Goal: Task Accomplishment & Management: Manage account settings

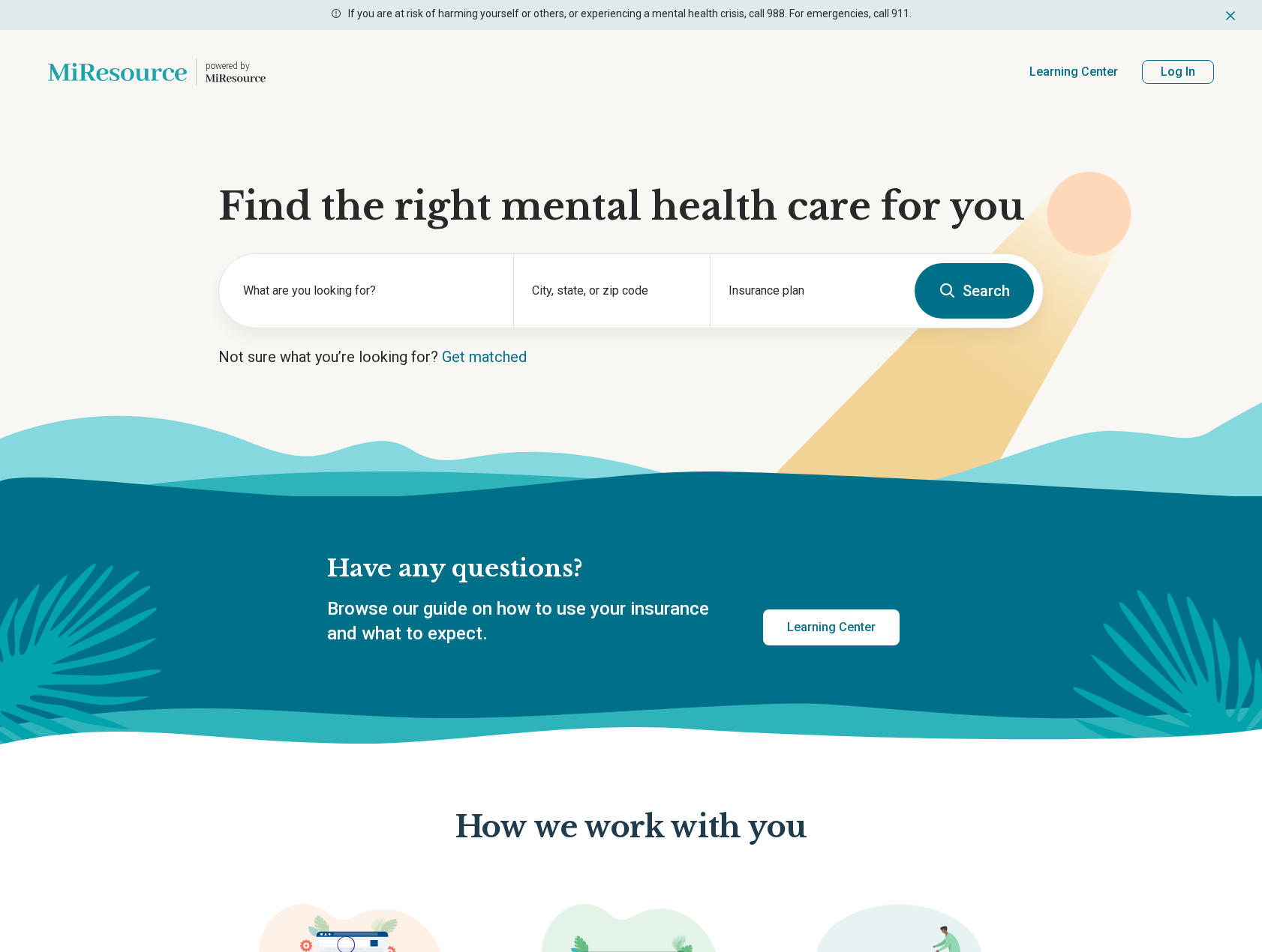
click at [1170, 70] on button "Log In" at bounding box center [1177, 72] width 72 height 24
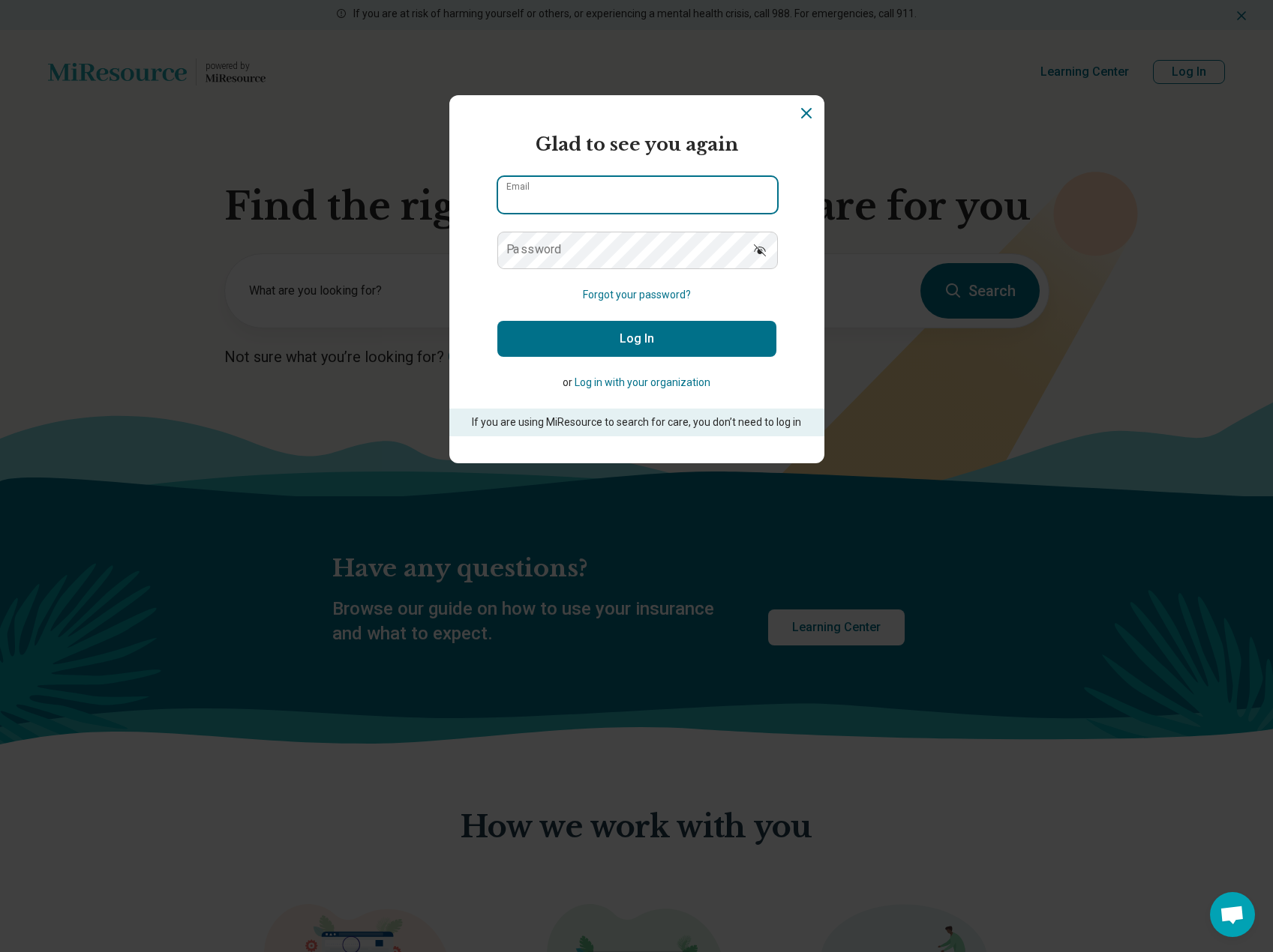
click at [618, 189] on input "Email" at bounding box center [638, 194] width 279 height 36
type input "**********"
click at [644, 336] on button "Log In" at bounding box center [637, 339] width 279 height 36
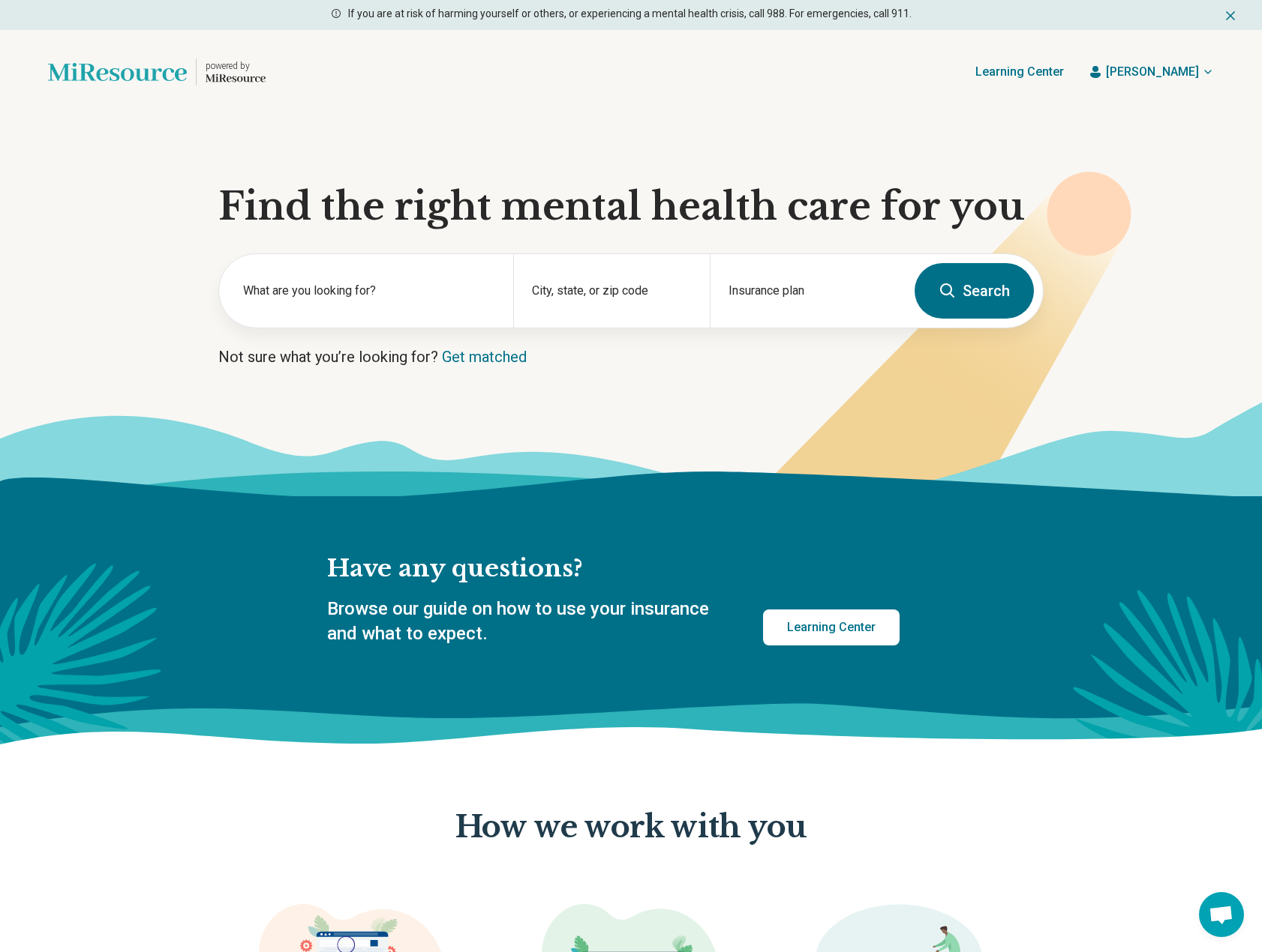
click at [1187, 67] on span "[PERSON_NAME]" at bounding box center [1152, 71] width 93 height 18
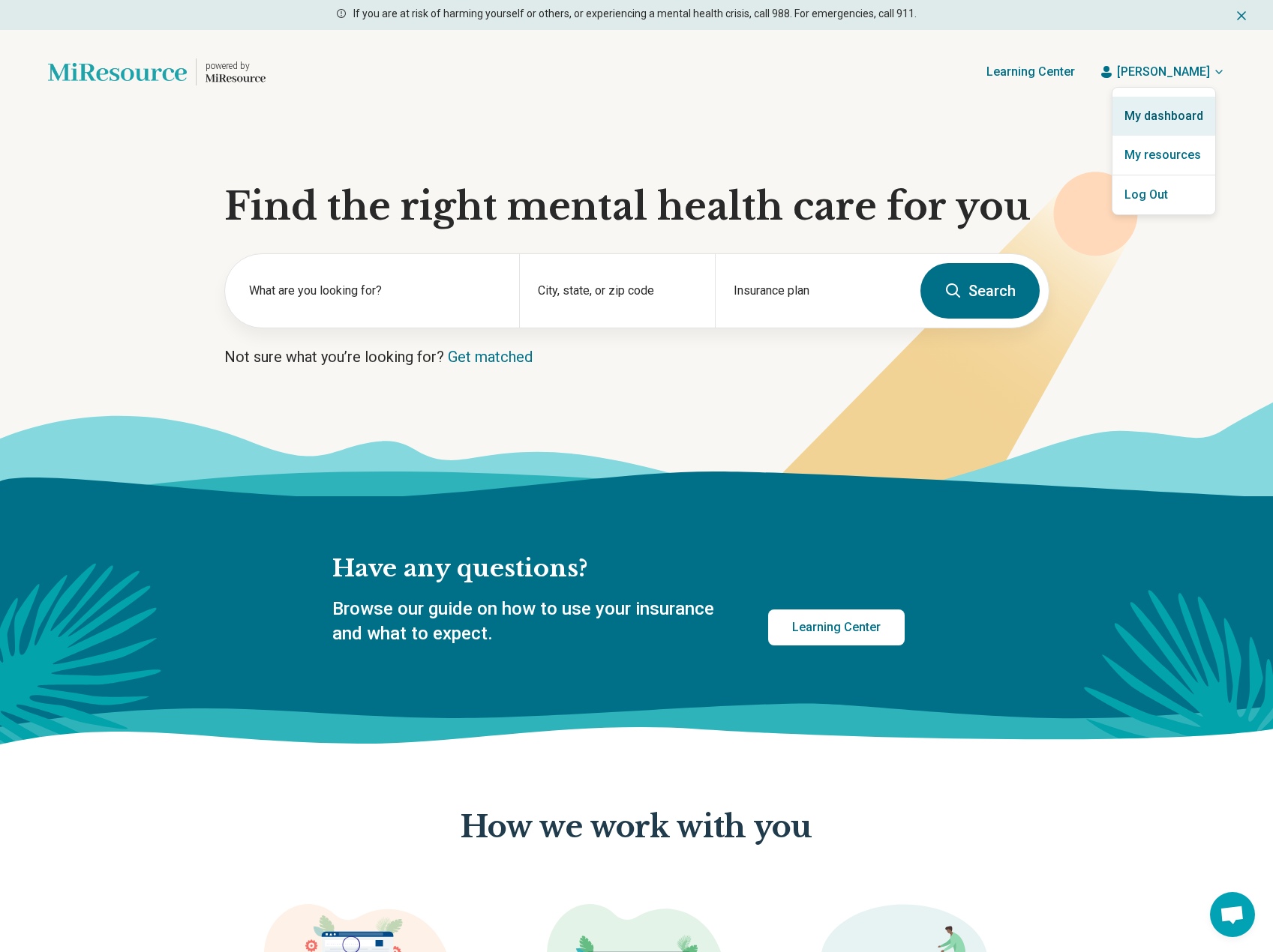
click at [1171, 117] on link "My dashboard" at bounding box center [1163, 116] width 102 height 39
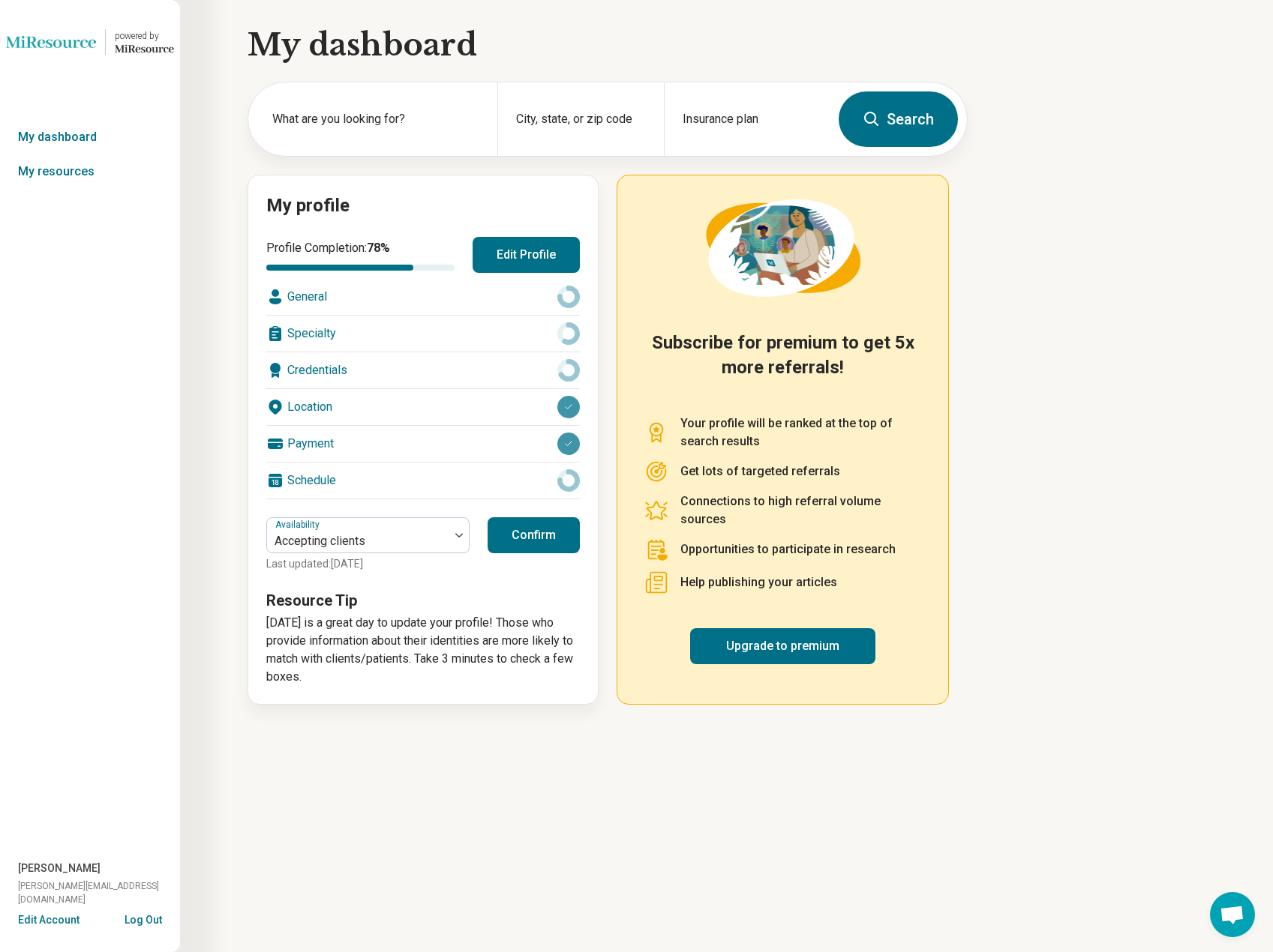
click at [524, 248] on button "Edit Profile" at bounding box center [526, 254] width 107 height 36
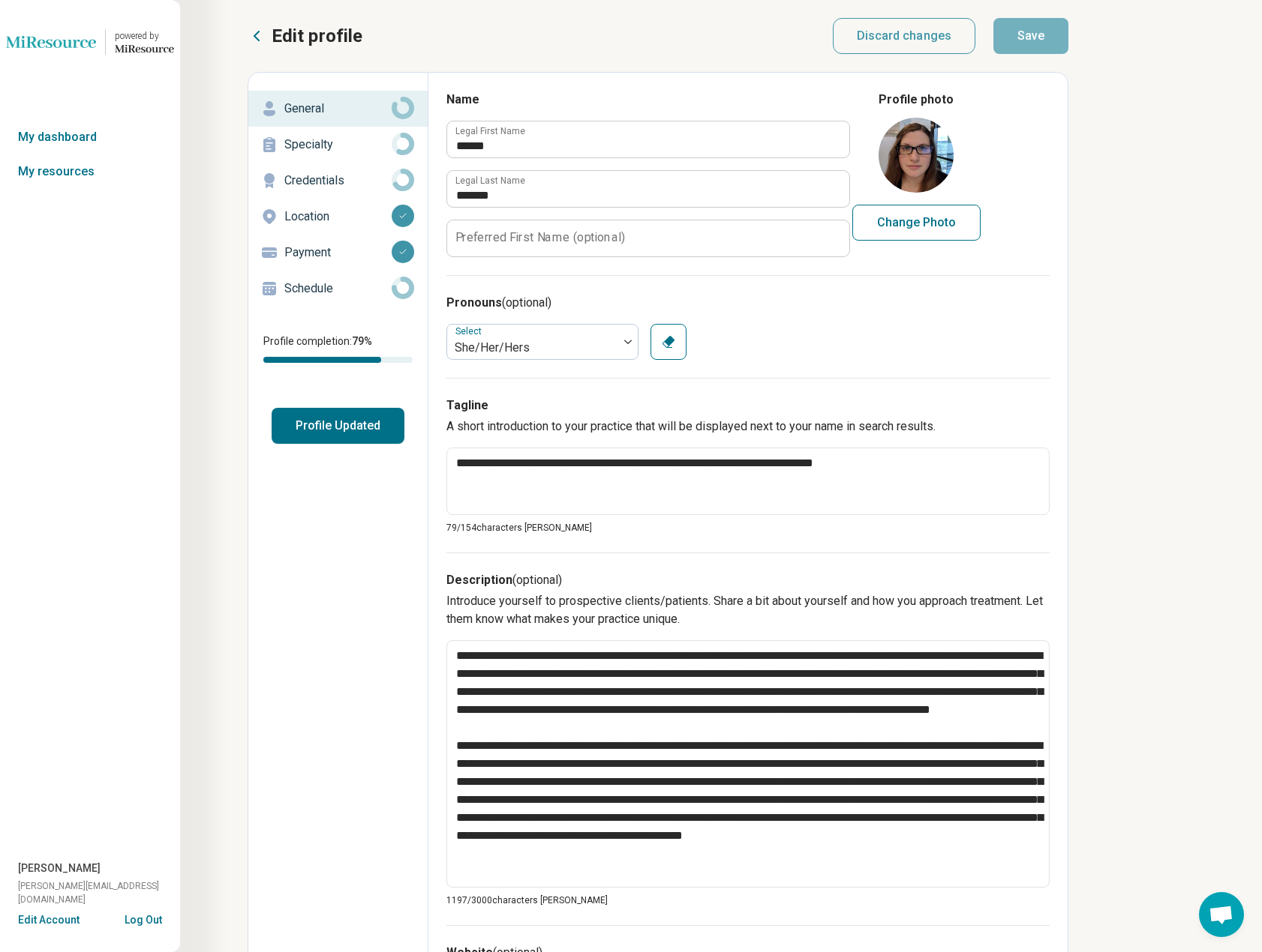
click at [925, 223] on button "Change Photo" at bounding box center [916, 222] width 129 height 36
type input "**********"
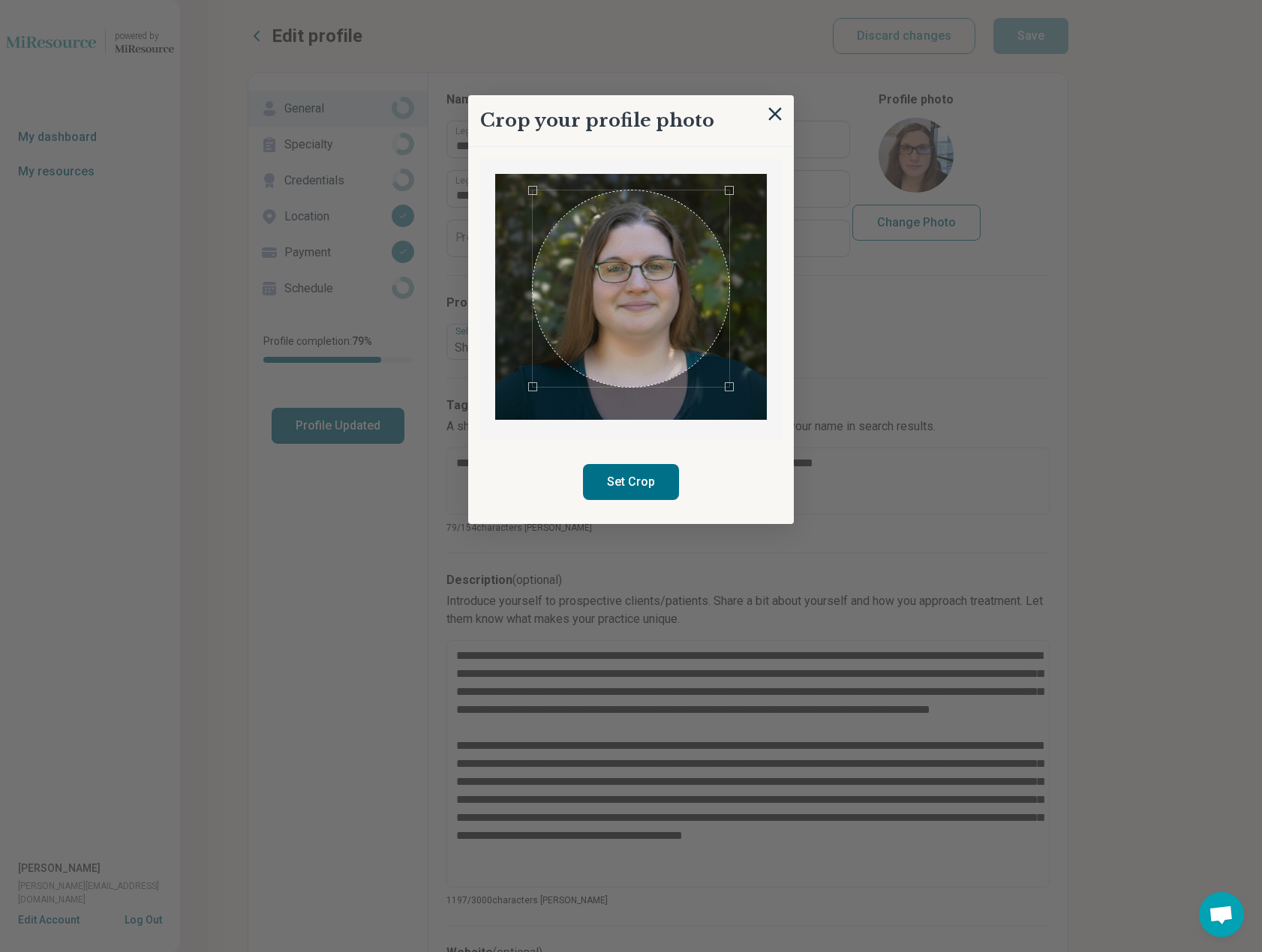
click at [690, 333] on div "Use the arrow keys to move the crop selection area" at bounding box center [631, 288] width 196 height 196
click at [640, 480] on button "Set Crop" at bounding box center [631, 482] width 96 height 36
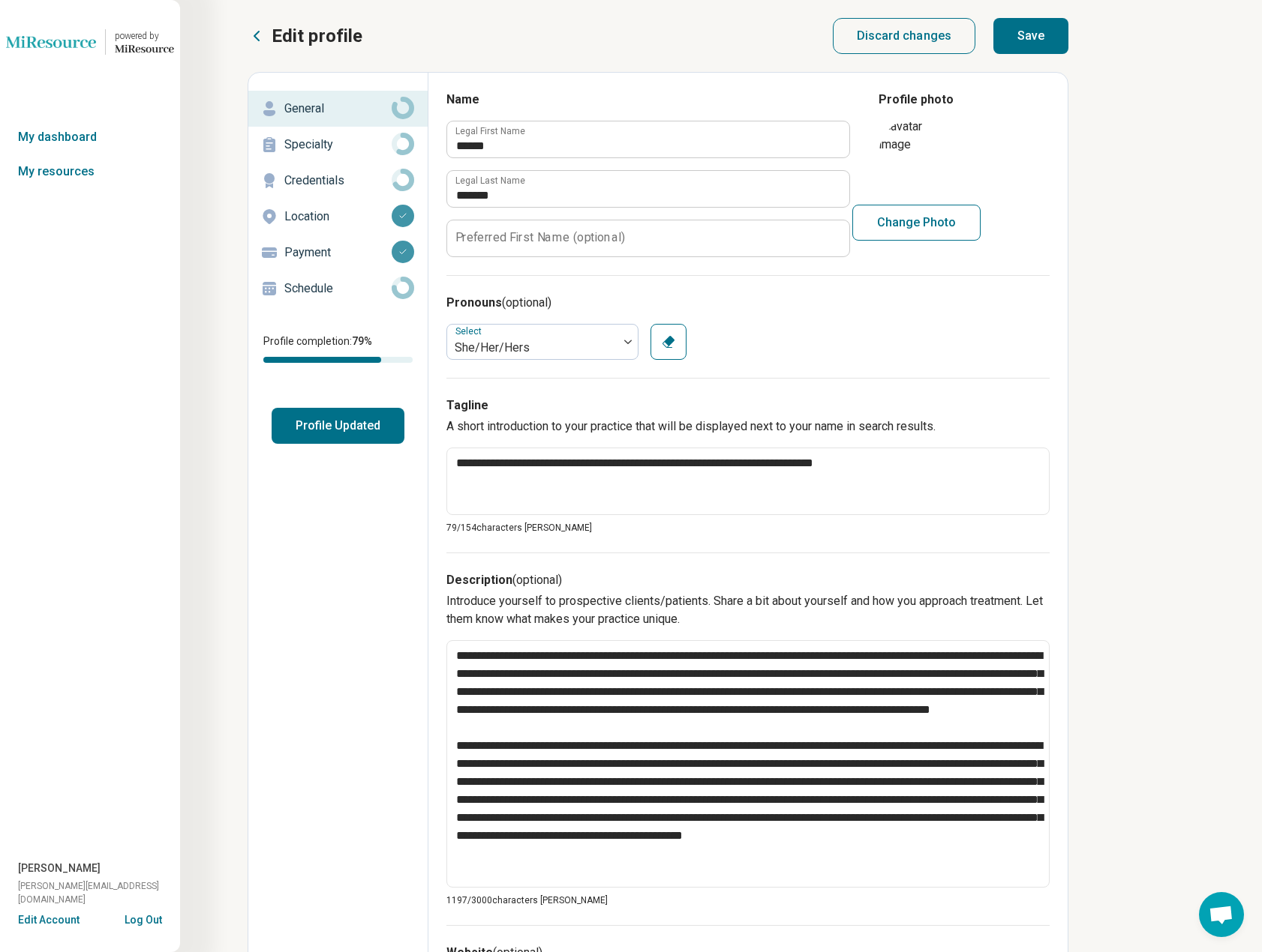
click at [1038, 36] on button "Save" at bounding box center [1030, 36] width 75 height 36
type textarea "*"
